Goal: Transaction & Acquisition: Purchase product/service

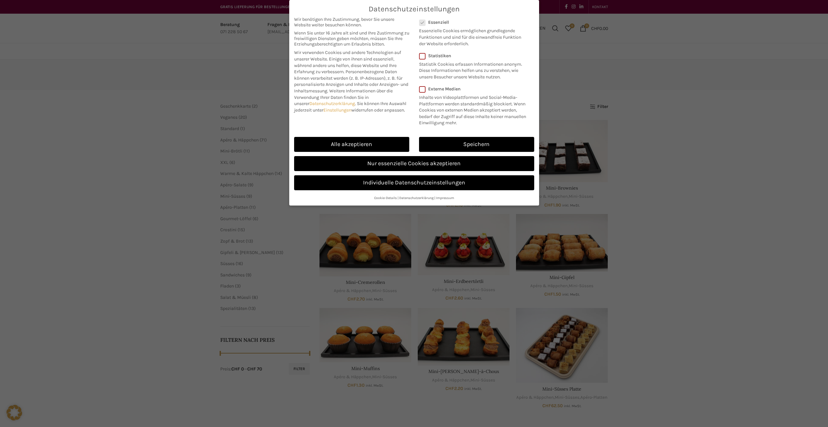
click at [655, 108] on div "Datenschutzeinstellungen Wir benötigen Ihre Zustimmung, bevor Sie unsere Websit…" at bounding box center [414, 213] width 828 height 427
click at [354, 139] on link "Alle akzeptieren" at bounding box center [351, 144] width 115 height 15
checkbox input "true"
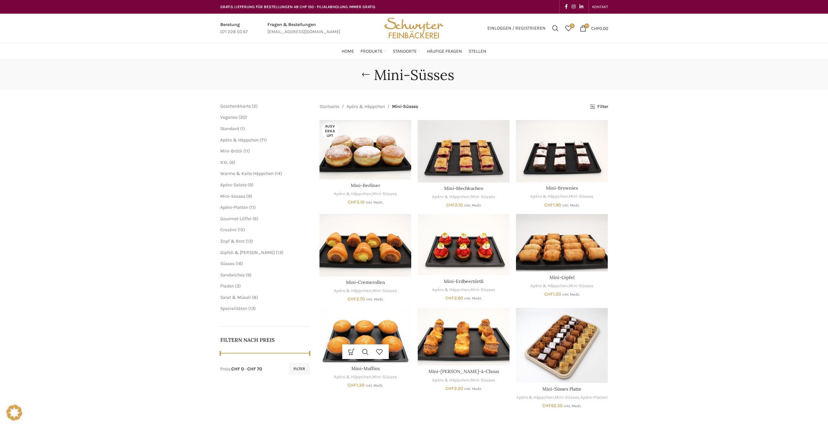
click at [366, 325] on img "Mini-Muffins" at bounding box center [366, 335] width 92 height 54
click at [568, 6] on link "Facebook social link" at bounding box center [566, 6] width 7 height 9
click at [428, 24] on img "Site logo" at bounding box center [414, 28] width 64 height 29
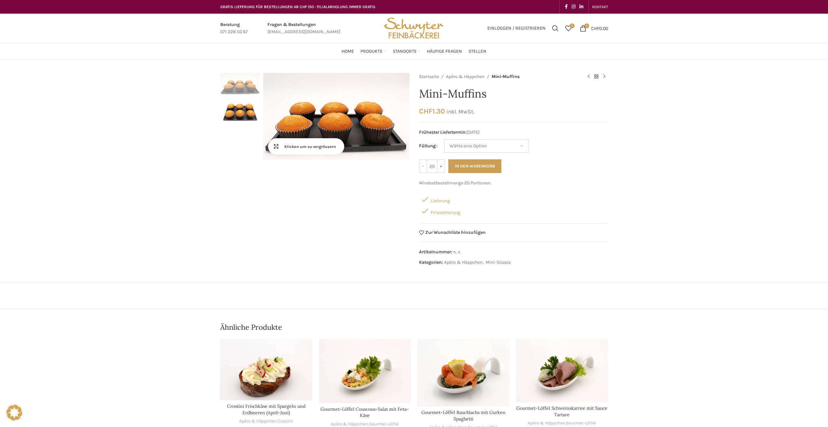
click at [277, 146] on link "Klicken um zu vergrössern" at bounding box center [306, 146] width 76 height 16
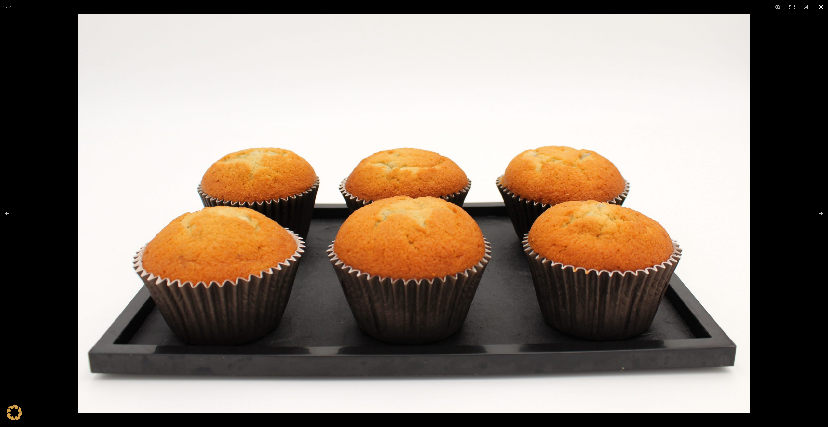
drag, startPoint x: 822, startPoint y: 6, endPoint x: 815, endPoint y: 1, distance: 7.9
click at [822, 6] on button at bounding box center [821, 7] width 14 height 14
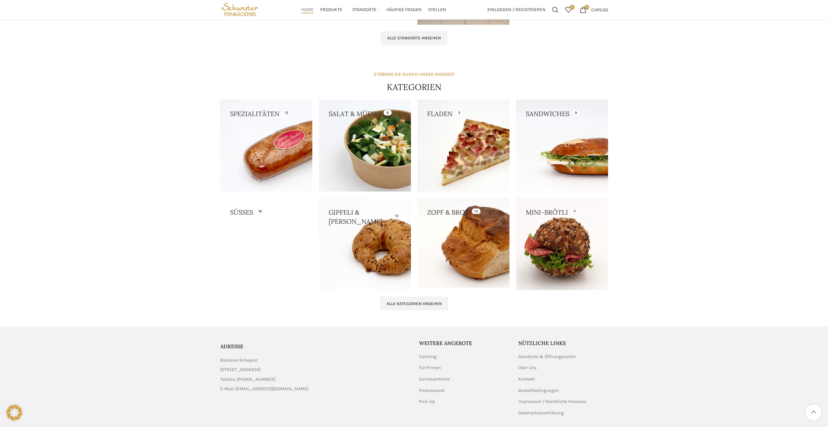
scroll to position [495, 0]
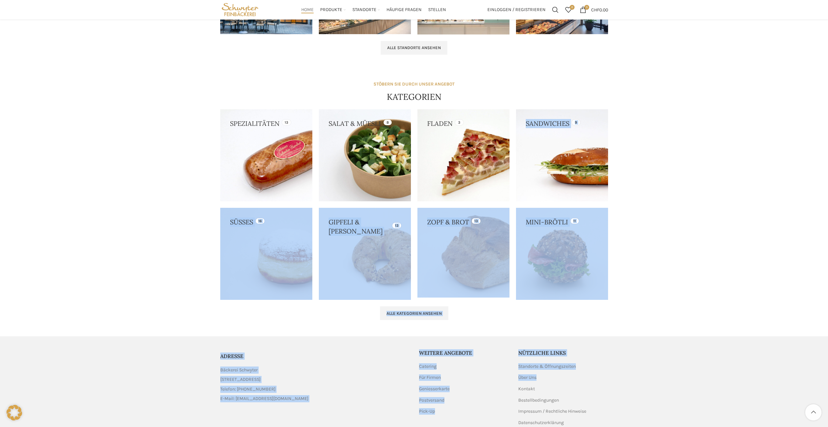
drag, startPoint x: 827, startPoint y: 370, endPoint x: 819, endPoint y: 115, distance: 255.2
